Goal: Task Accomplishment & Management: Use online tool/utility

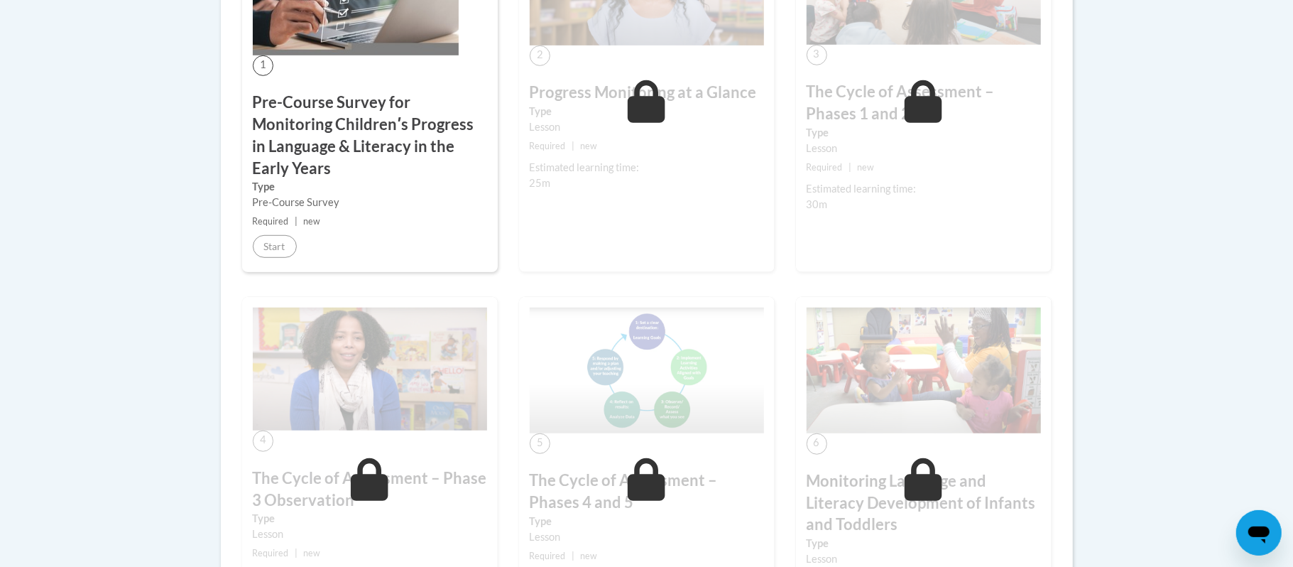
scroll to position [568, 0]
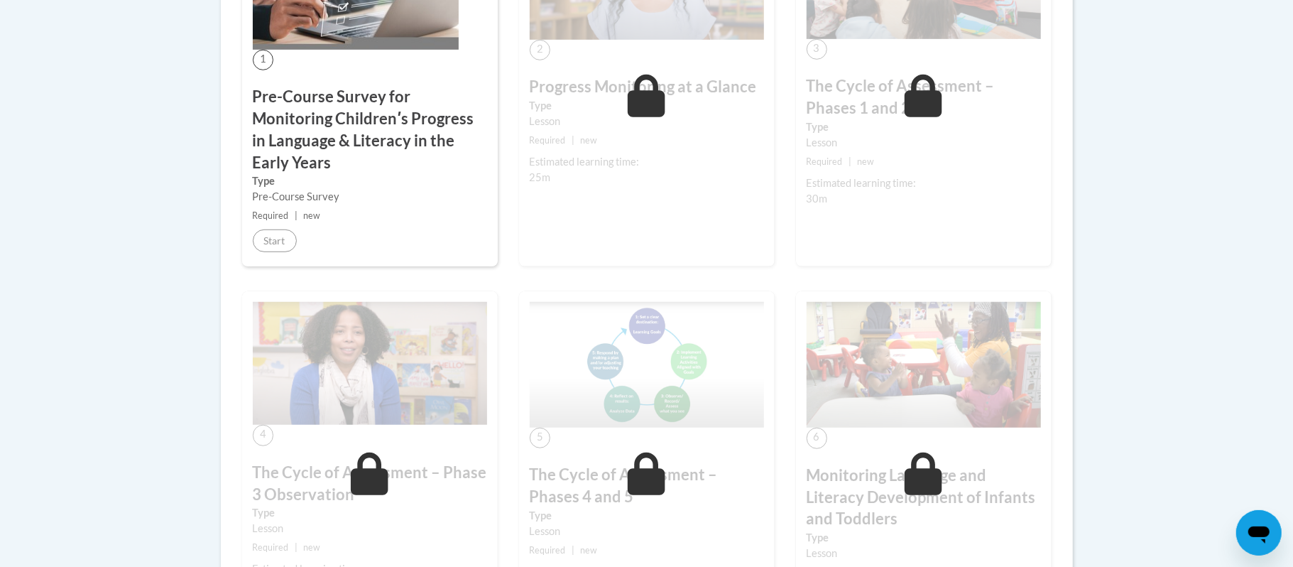
click at [136, 213] on body "This site uses cookies to help improve your learning experience. By continuing …" at bounding box center [646, 438] width 1293 height 2012
click at [1169, 236] on body "This site uses cookies to help improve your learning experience. By continuing …" at bounding box center [646, 438] width 1293 height 2012
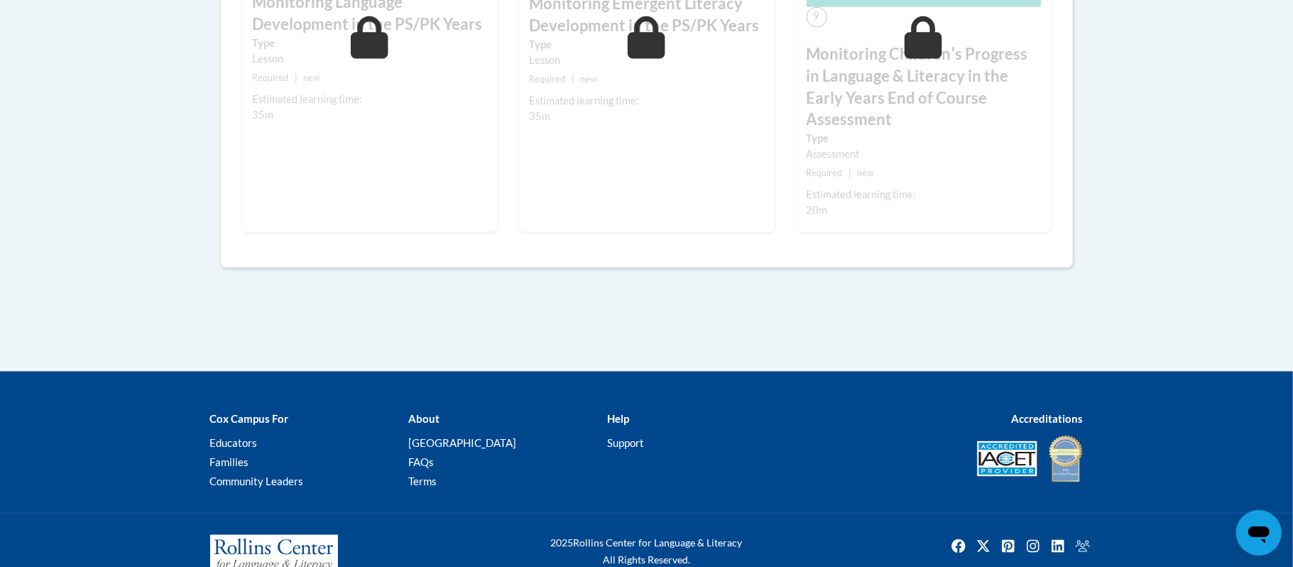
scroll to position [1423, 0]
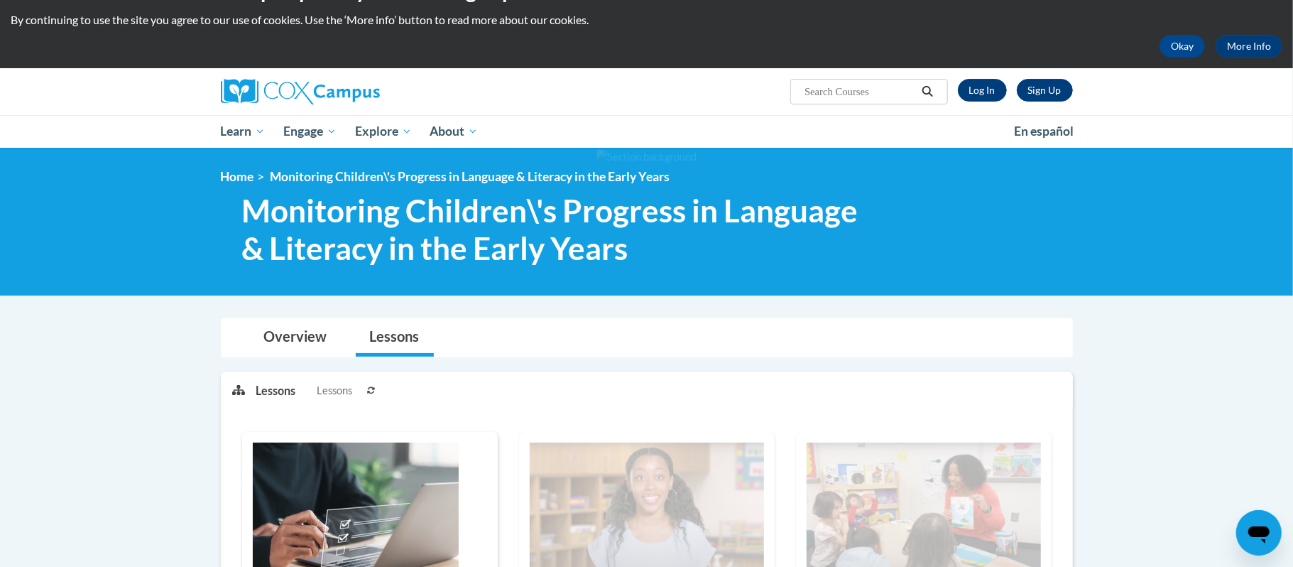
scroll to position [0, 0]
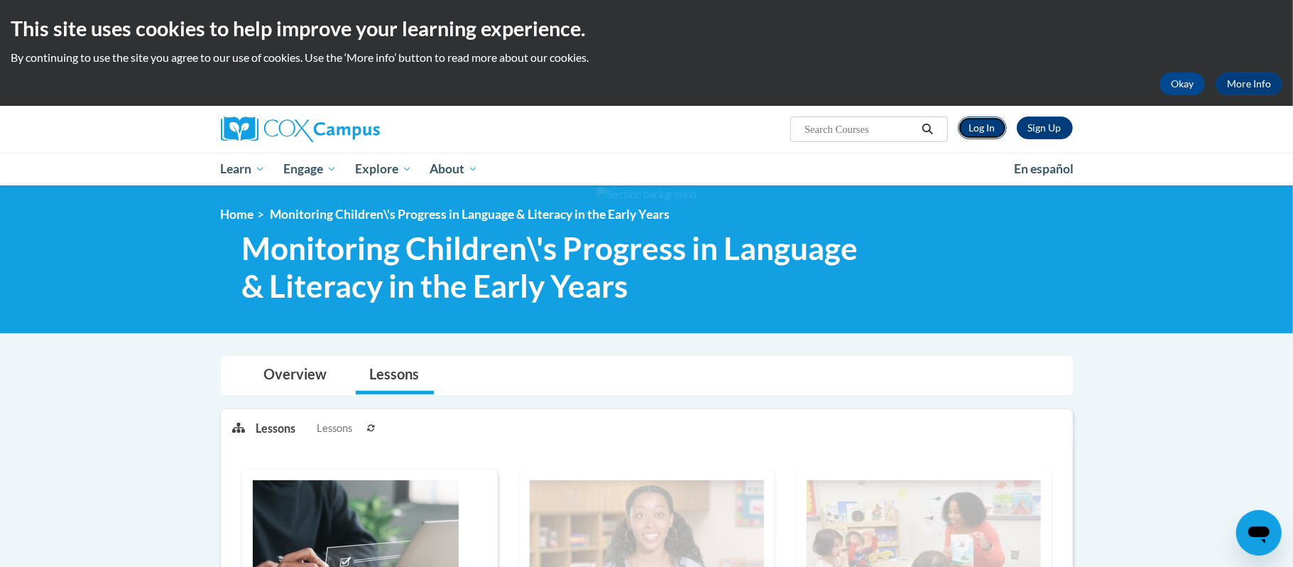
click at [993, 128] on link "Log In" at bounding box center [982, 127] width 49 height 23
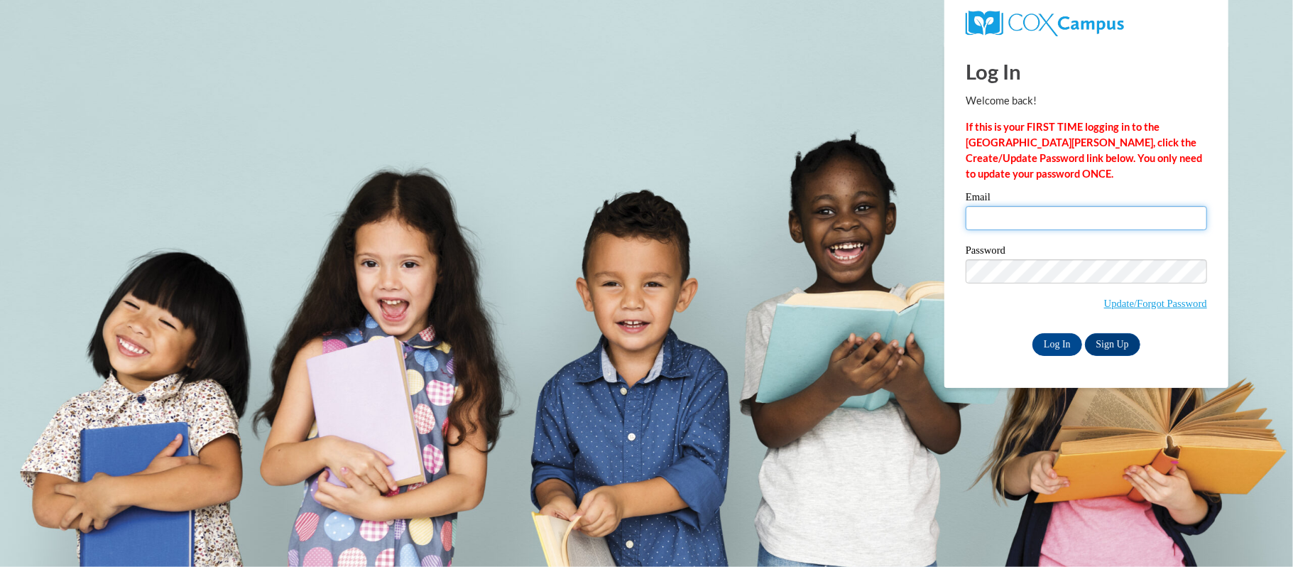
click at [1013, 215] on input "Email" at bounding box center [1086, 218] width 241 height 24
type input "t_waltmire@vwcs.net"
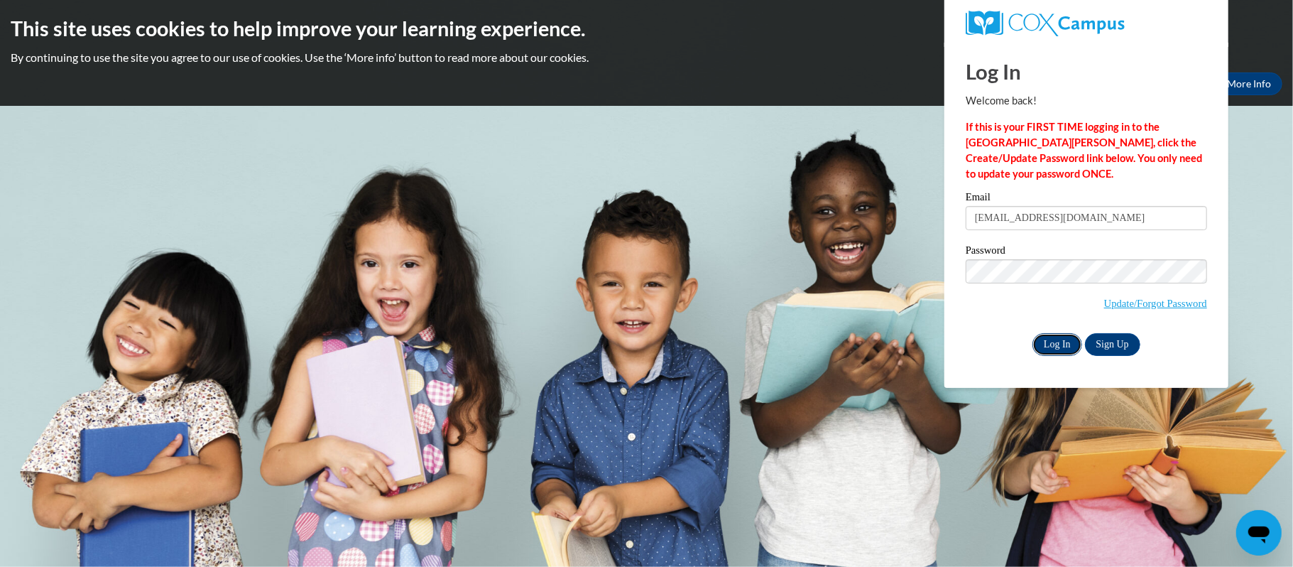
click at [1060, 339] on input "Log In" at bounding box center [1058, 344] width 50 height 23
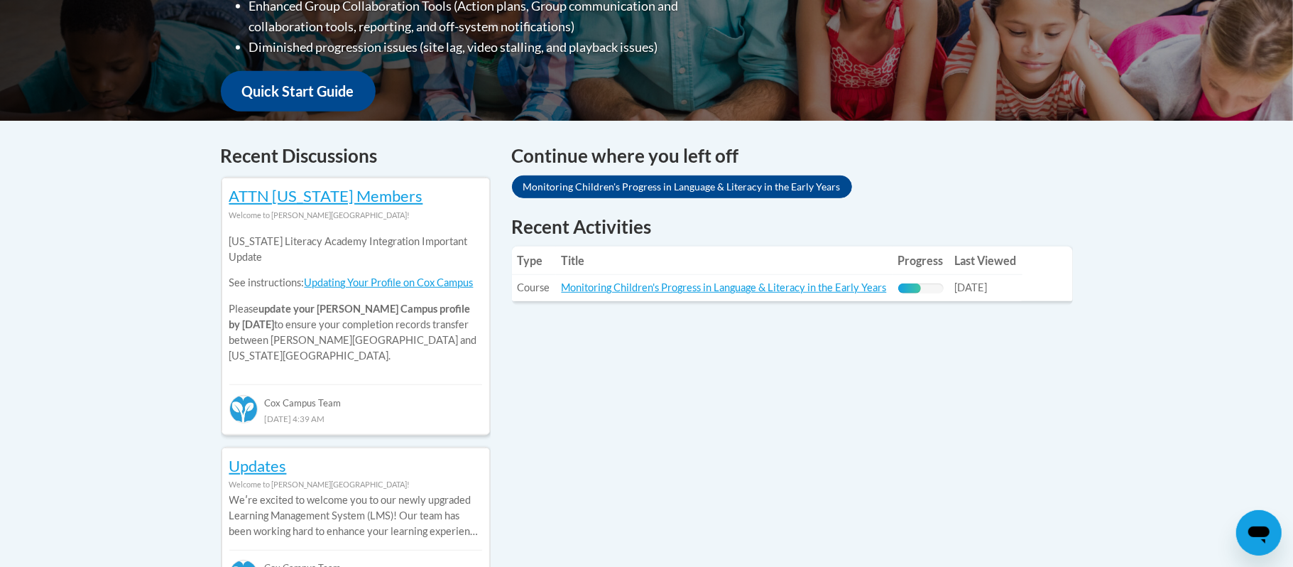
scroll to position [492, 0]
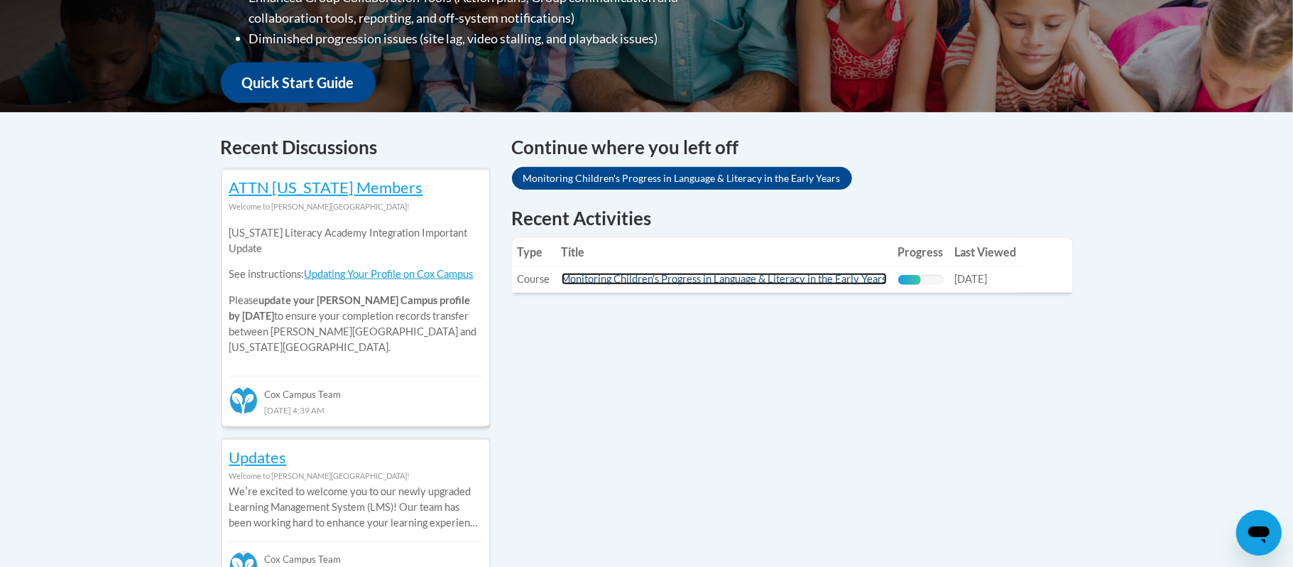
click at [705, 278] on link "Monitoring Children's Progress in Language & Literacy in the Early Years" at bounding box center [724, 279] width 325 height 12
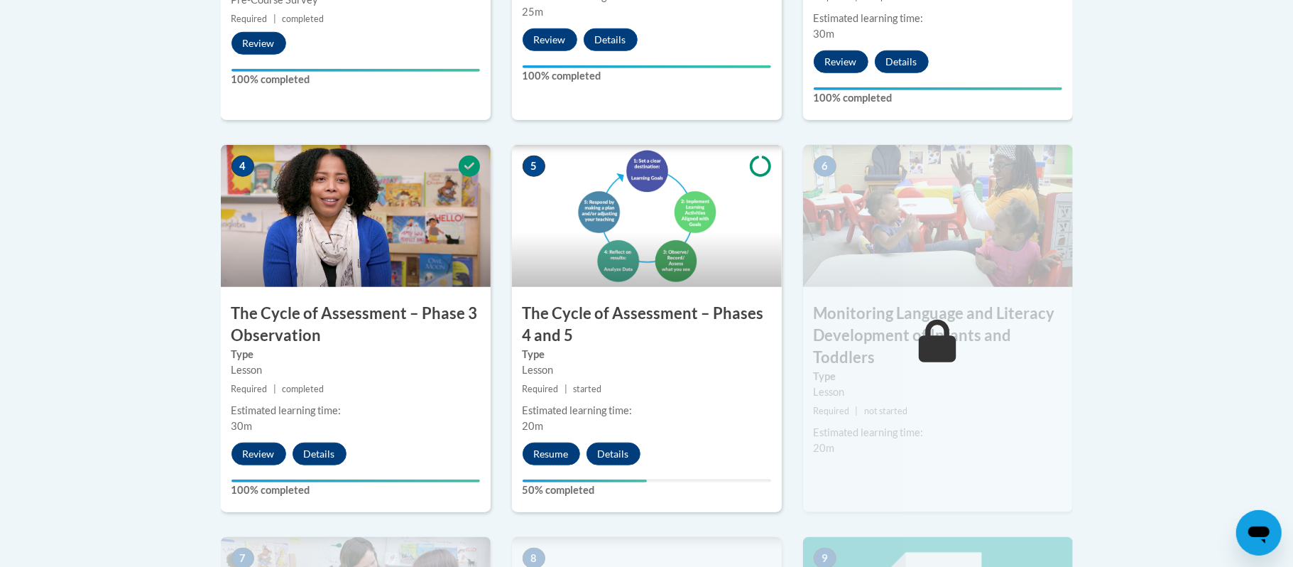
scroll to position [833, 0]
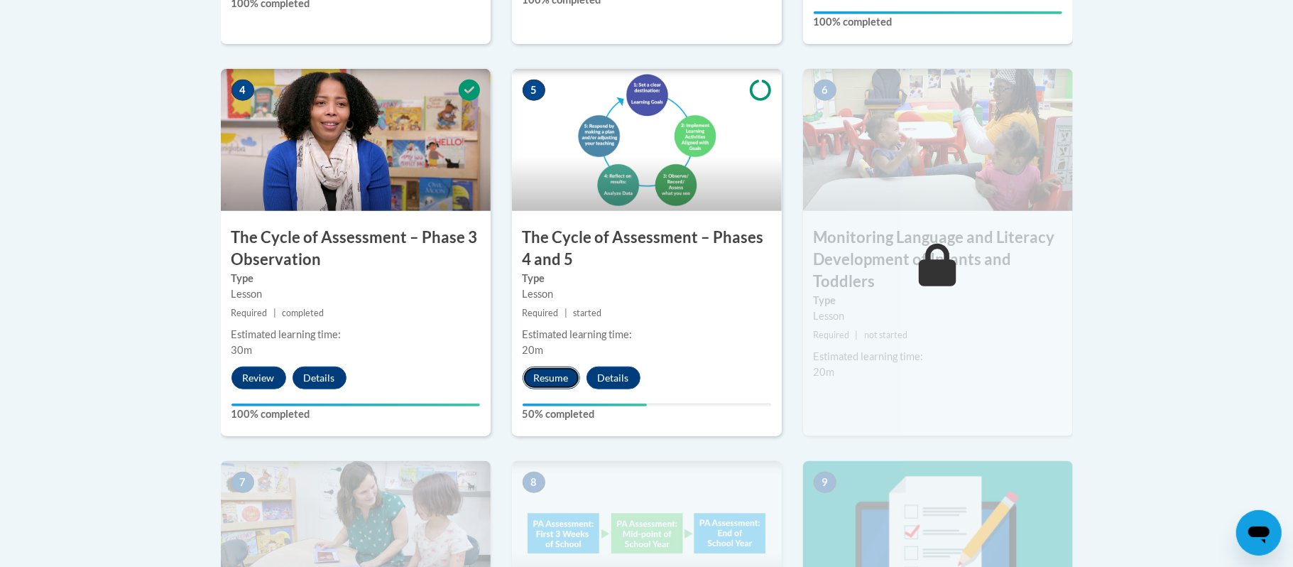
click at [570, 373] on button "Resume" at bounding box center [552, 377] width 58 height 23
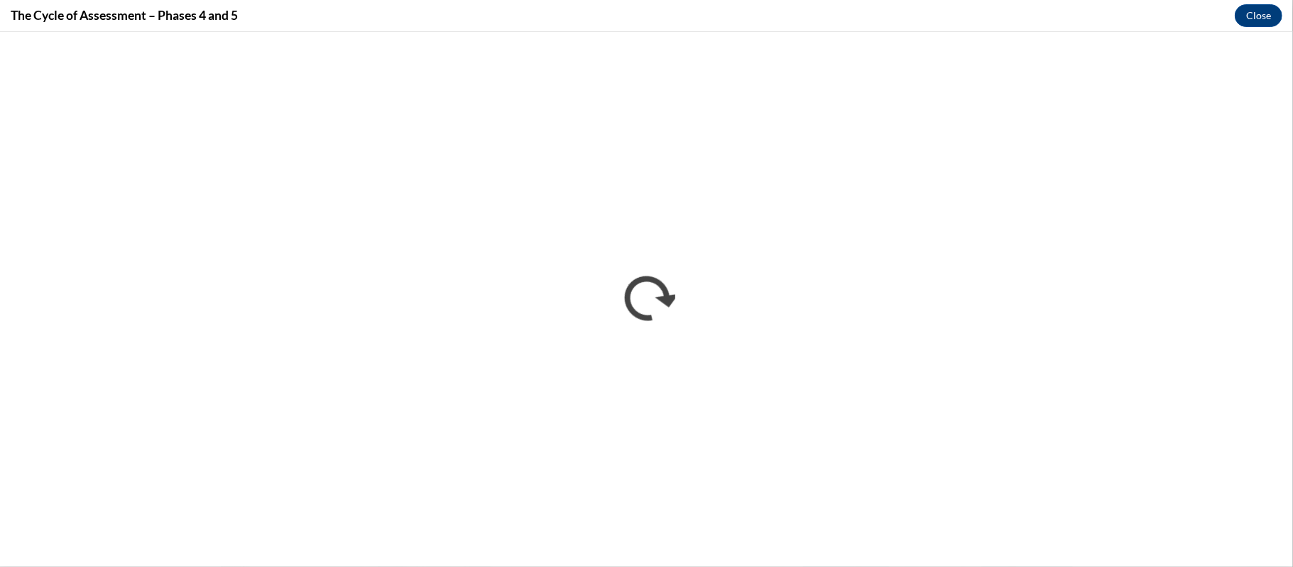
scroll to position [0, 0]
